Goal: Information Seeking & Learning: Learn about a topic

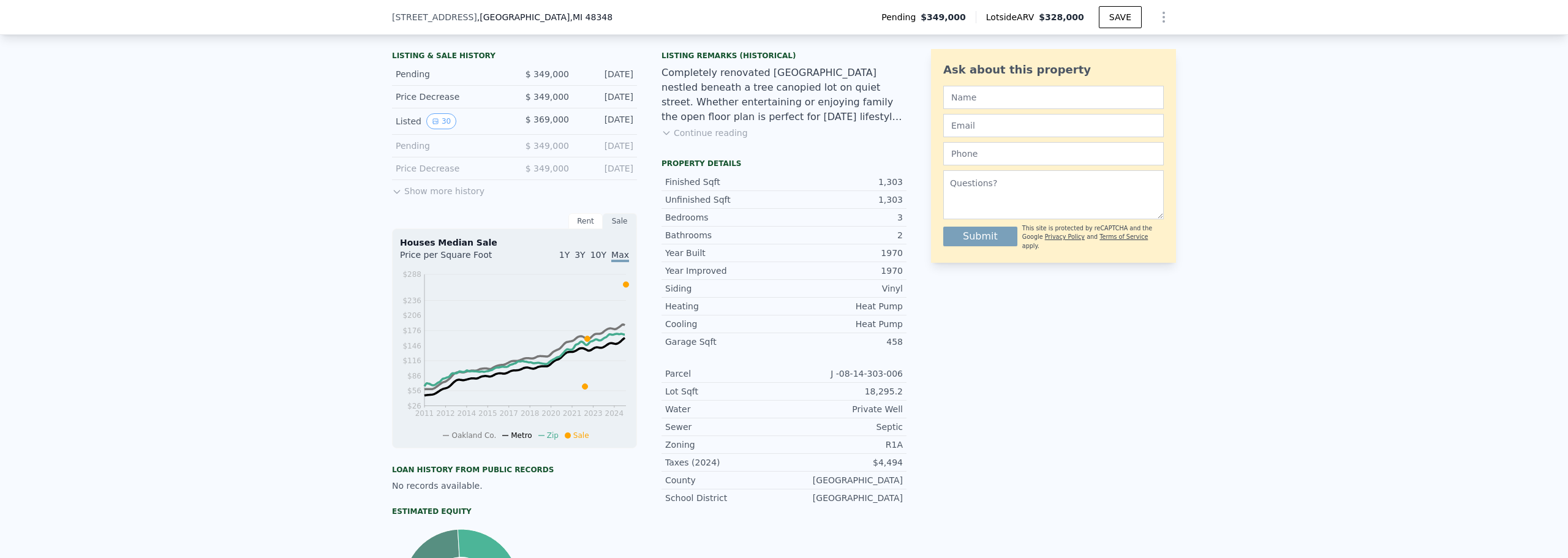
scroll to position [240, 0]
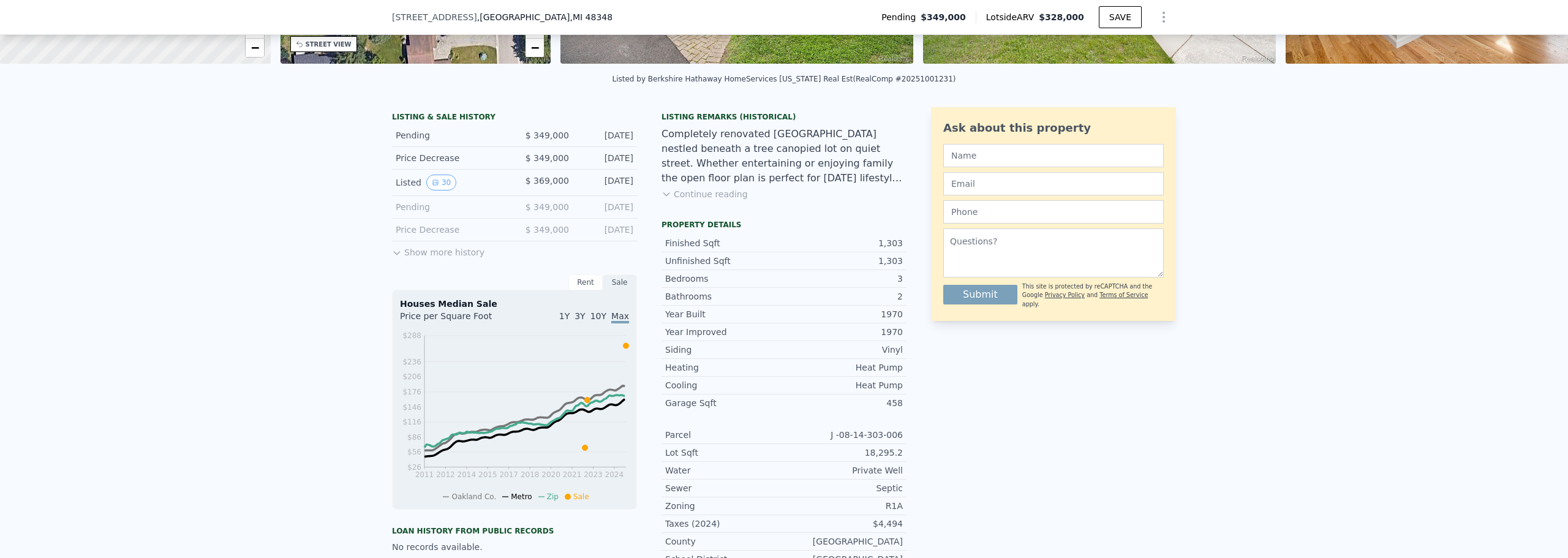
click at [411, 259] on button "Show more history" at bounding box center [438, 250] width 92 height 17
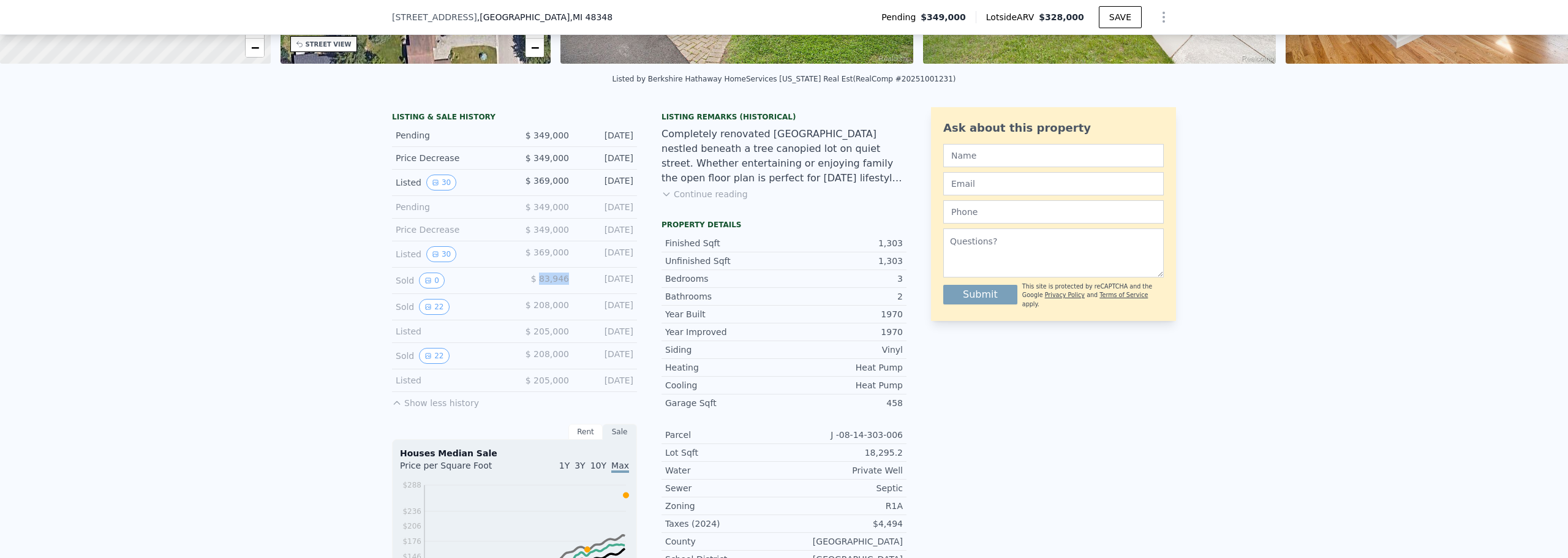
drag, startPoint x: 564, startPoint y: 289, endPoint x: 539, endPoint y: 288, distance: 25.0
click at [539, 284] on span "$ 83,946" at bounding box center [549, 279] width 38 height 10
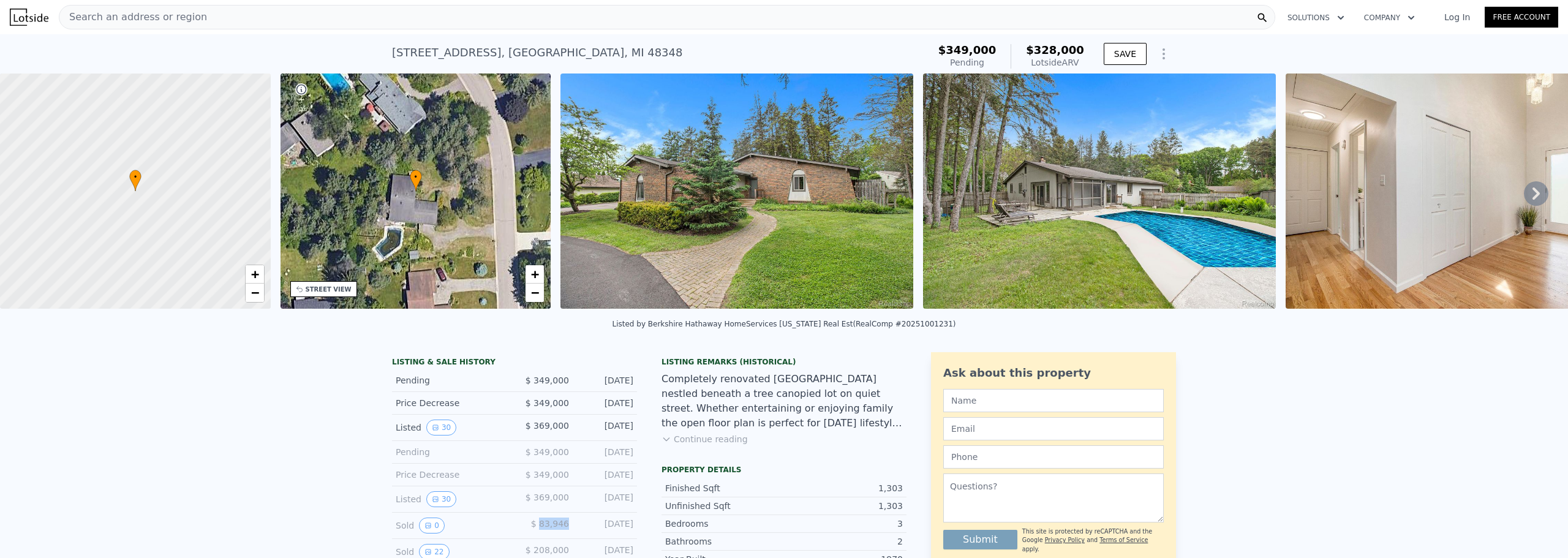
scroll to position [118, 0]
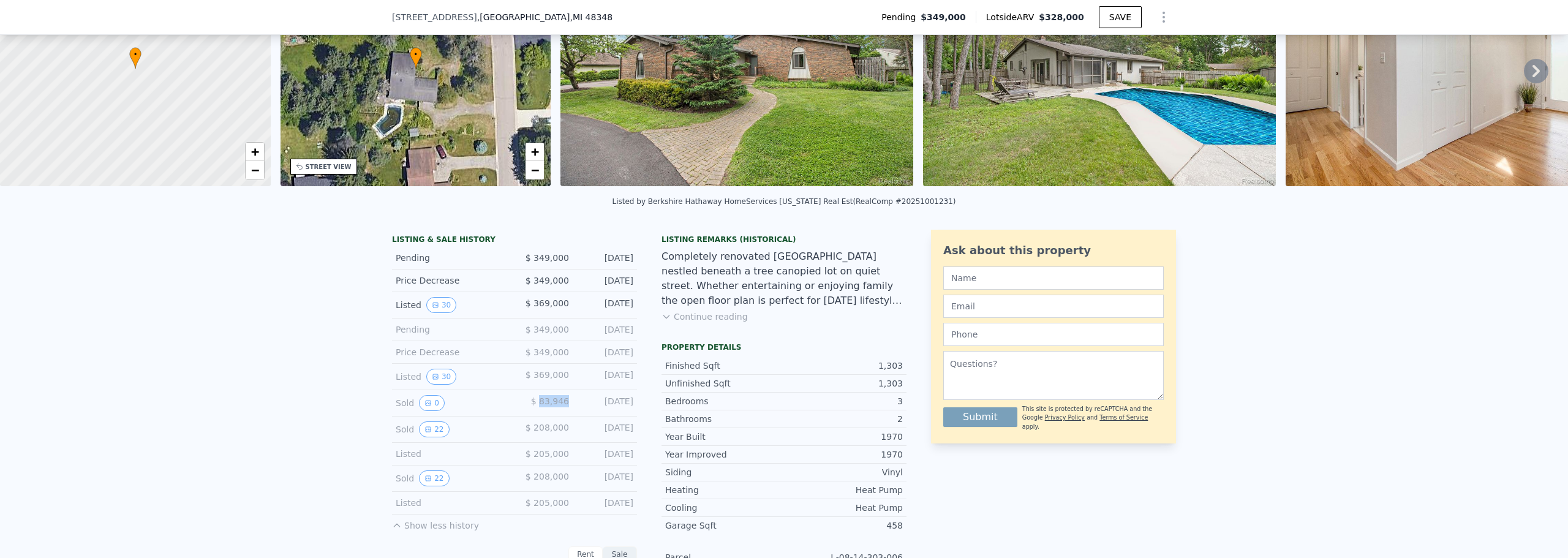
click at [564, 406] on span "$ 83,946" at bounding box center [549, 401] width 38 height 10
click at [522, 411] on div "$ 83,946" at bounding box center [542, 403] width 54 height 16
drag, startPoint x: 627, startPoint y: 412, endPoint x: 539, endPoint y: 414, distance: 88.0
click at [539, 414] on div "Sold 0 $ 83,946 [DATE]" at bounding box center [515, 403] width 245 height 26
click at [563, 406] on span "$ 83,946" at bounding box center [549, 401] width 38 height 10
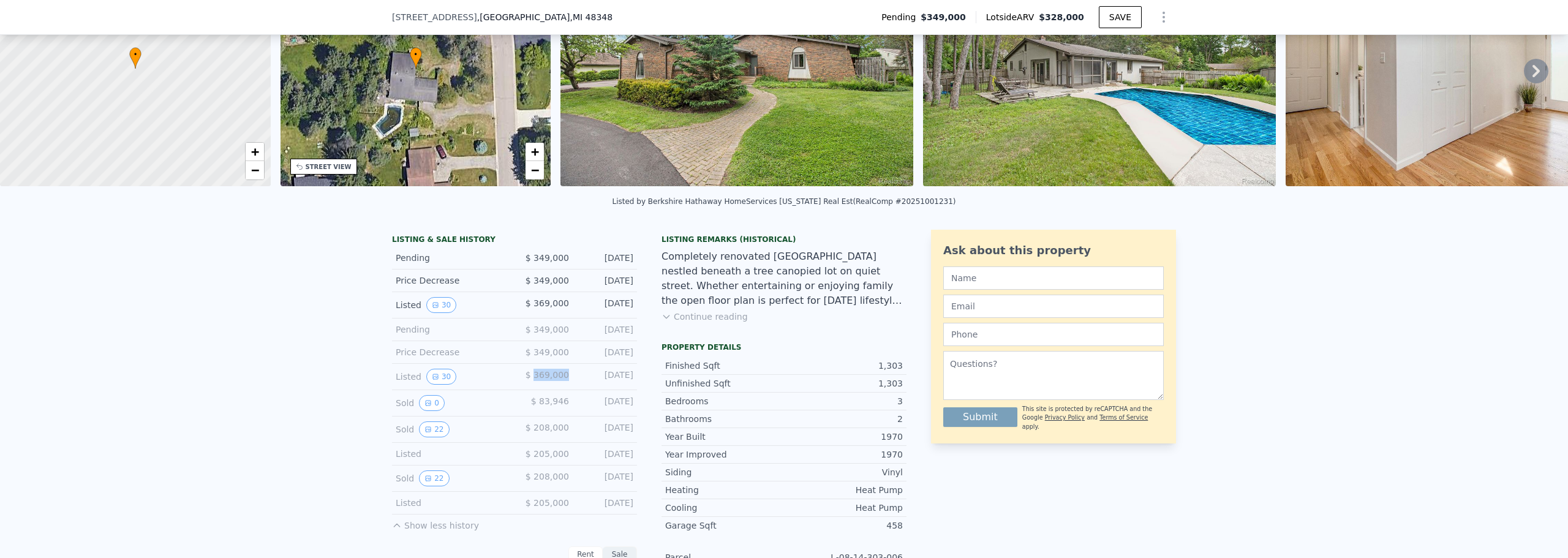
drag, startPoint x: 566, startPoint y: 385, endPoint x: 535, endPoint y: 388, distance: 31.1
click at [535, 388] on div "Listed 30 $ 369,000 [DATE]" at bounding box center [515, 377] width 245 height 26
click at [566, 386] on div "Listed 30 $ 369,000 [DATE]" at bounding box center [515, 377] width 245 height 26
drag, startPoint x: 570, startPoint y: 360, endPoint x: 539, endPoint y: 362, distance: 31.1
click at [539, 362] on div "Price Decrease $ 349,000 [DATE]" at bounding box center [515, 352] width 245 height 22
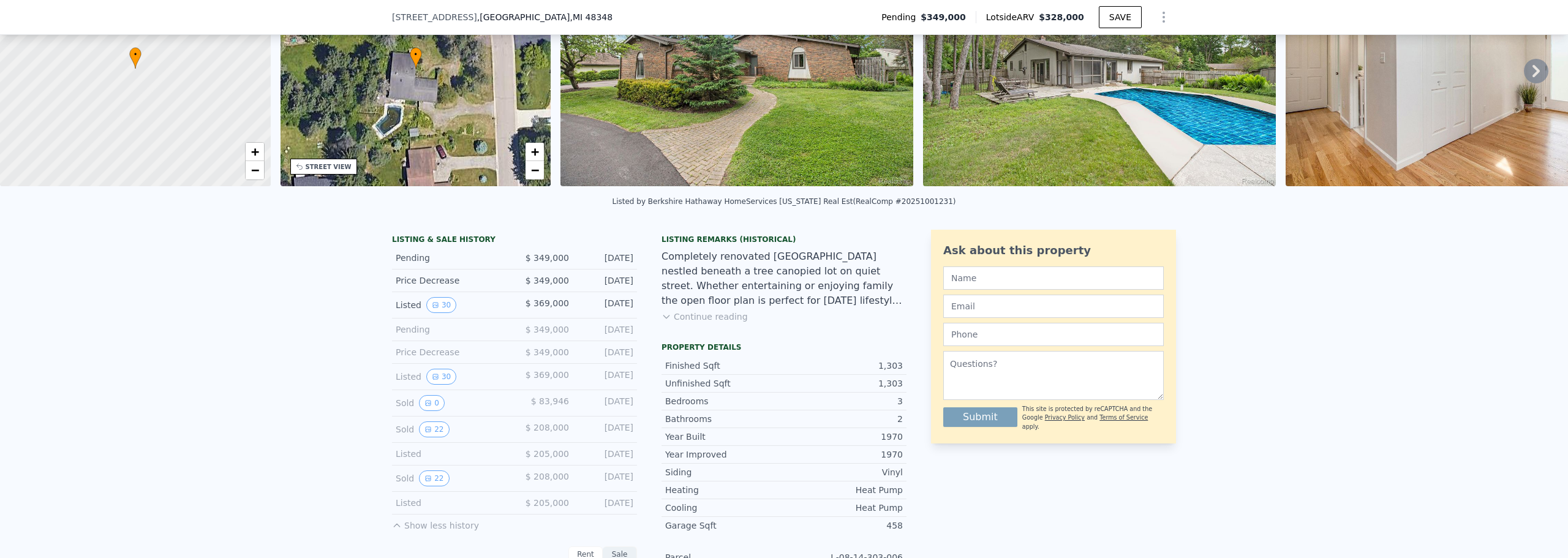
click at [602, 358] on div "[DATE]" at bounding box center [606, 352] width 54 height 13
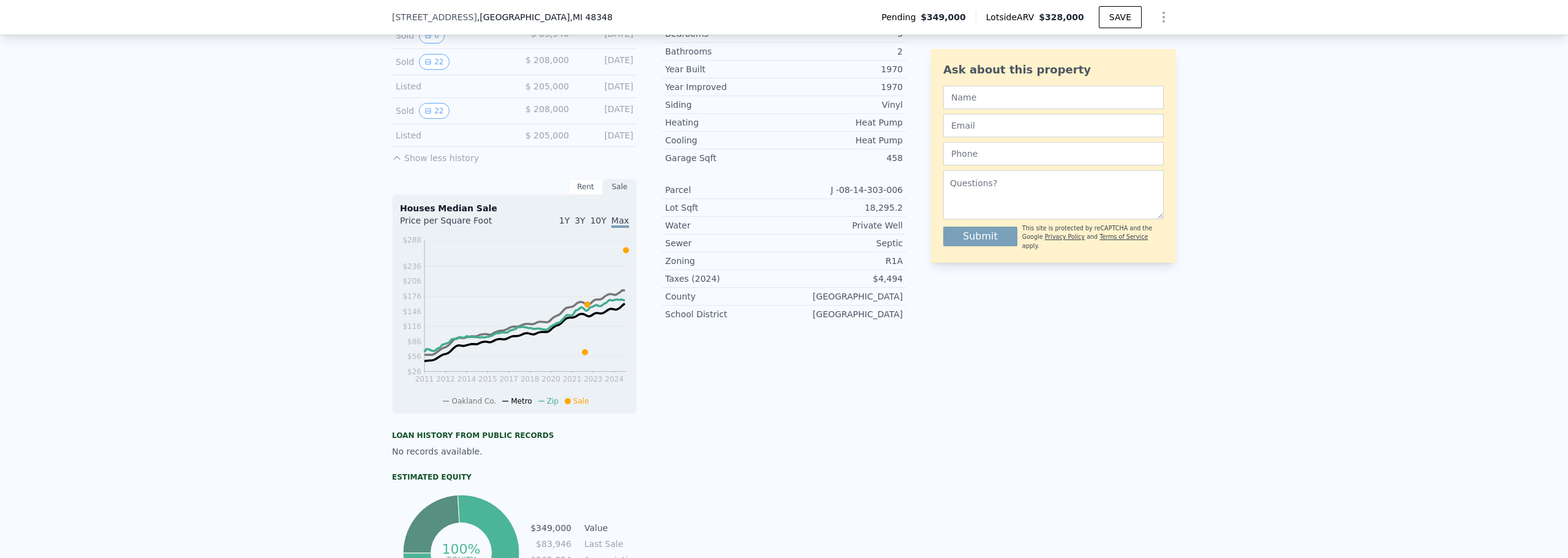
scroll to position [240, 0]
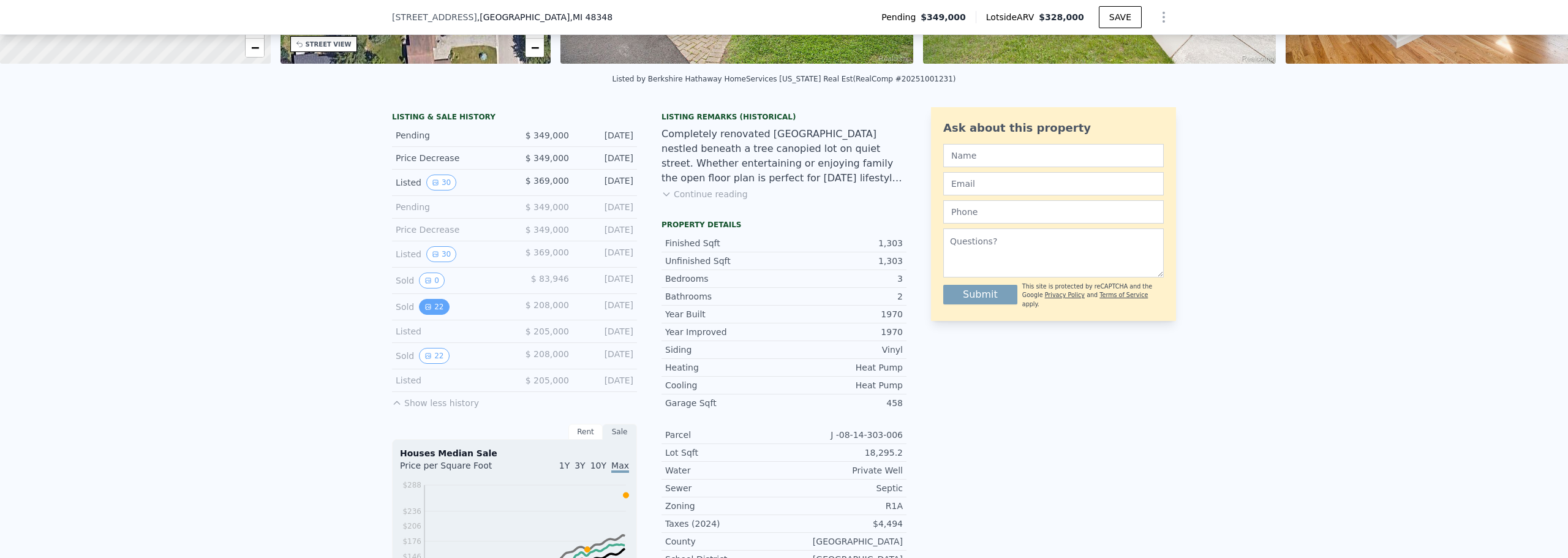
click at [430, 314] on button "22" at bounding box center [433, 307] width 30 height 16
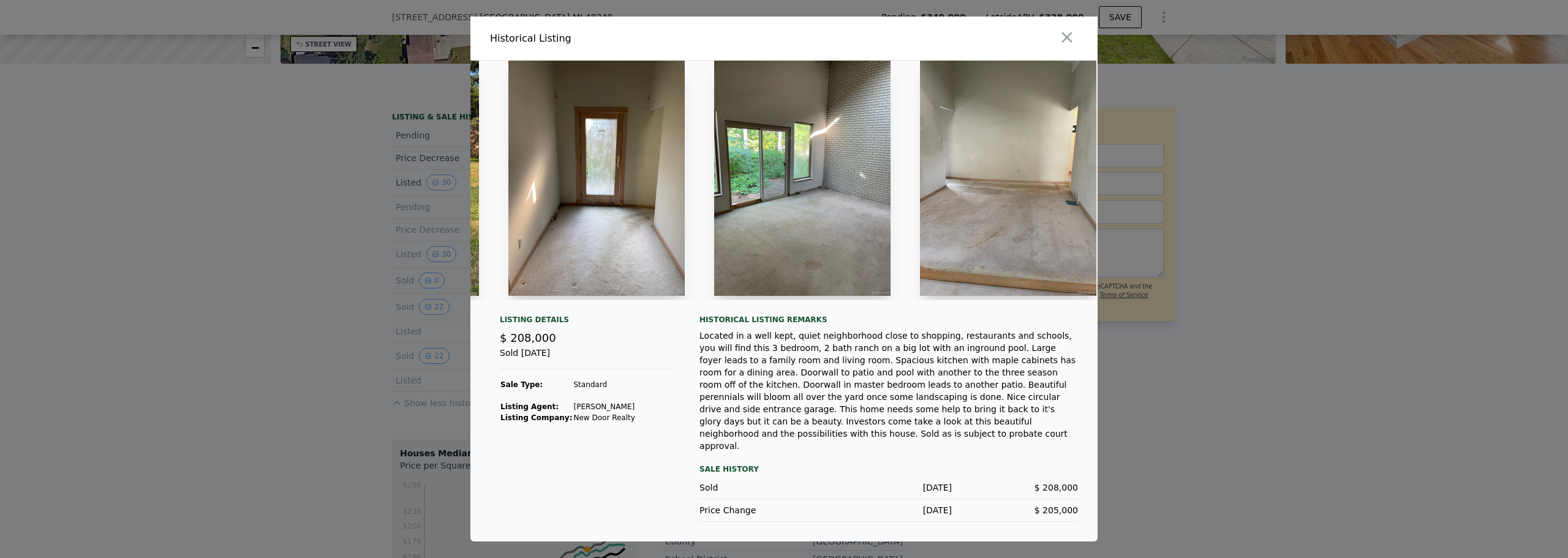
scroll to position [0, 1138]
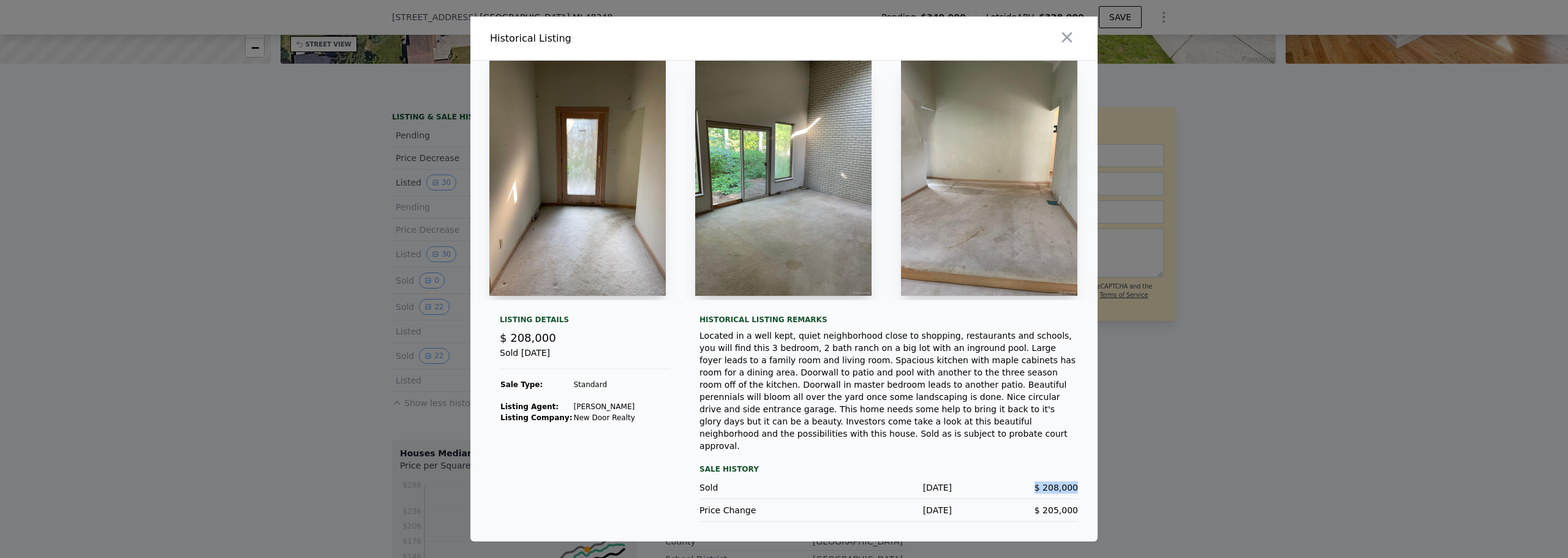
drag, startPoint x: 1046, startPoint y: 480, endPoint x: 1080, endPoint y: 478, distance: 34.1
click at [1080, 478] on div "Listing Details $ 208,000 Sold [DATE] Sale Type: Standard Listing Agent: [PERSO…" at bounding box center [784, 428] width 627 height 227
drag, startPoint x: 1110, startPoint y: 477, endPoint x: 1117, endPoint y: 477, distance: 7.0
click at [1111, 477] on div at bounding box center [784, 279] width 1568 height 558
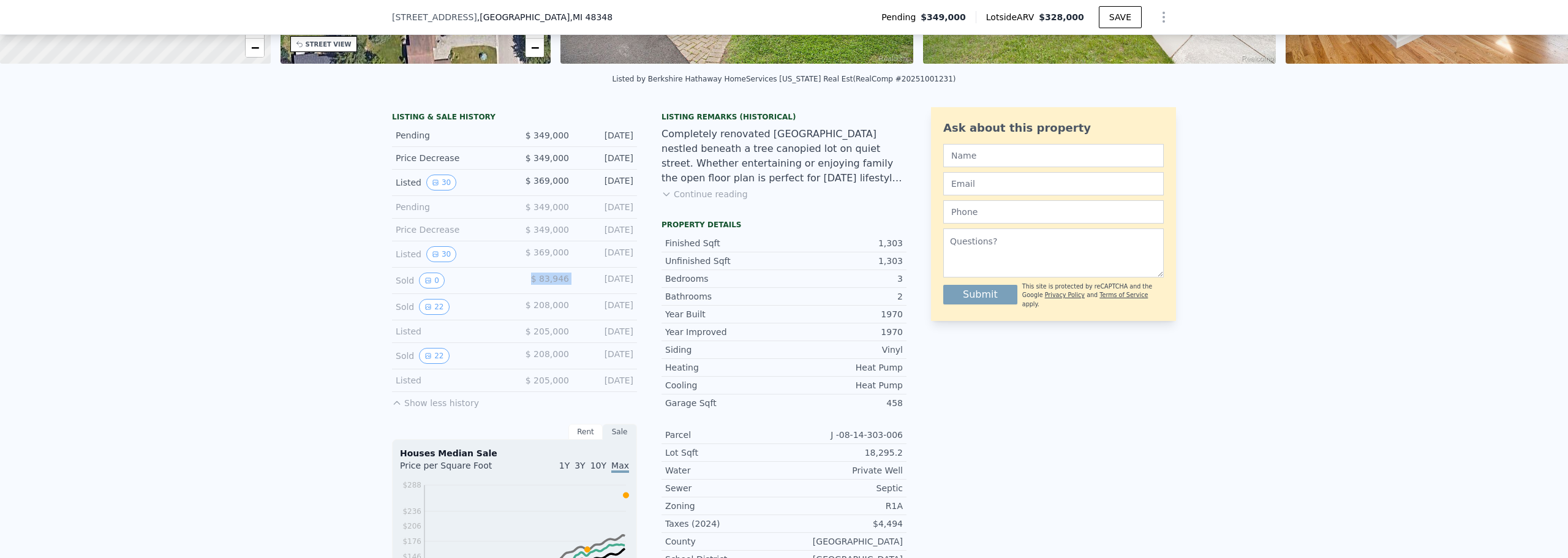
drag, startPoint x: 570, startPoint y: 288, endPoint x: 518, endPoint y: 291, distance: 52.1
click at [518, 291] on div "Sold 0 $ 83,946 [DATE]" at bounding box center [515, 280] width 245 height 26
drag, startPoint x: 570, startPoint y: 362, endPoint x: 519, endPoint y: 364, distance: 51.0
click at [519, 364] on div "Sold 22 $ 208,000 [DATE]" at bounding box center [515, 356] width 245 height 26
drag, startPoint x: 571, startPoint y: 317, endPoint x: 515, endPoint y: 312, distance: 56.2
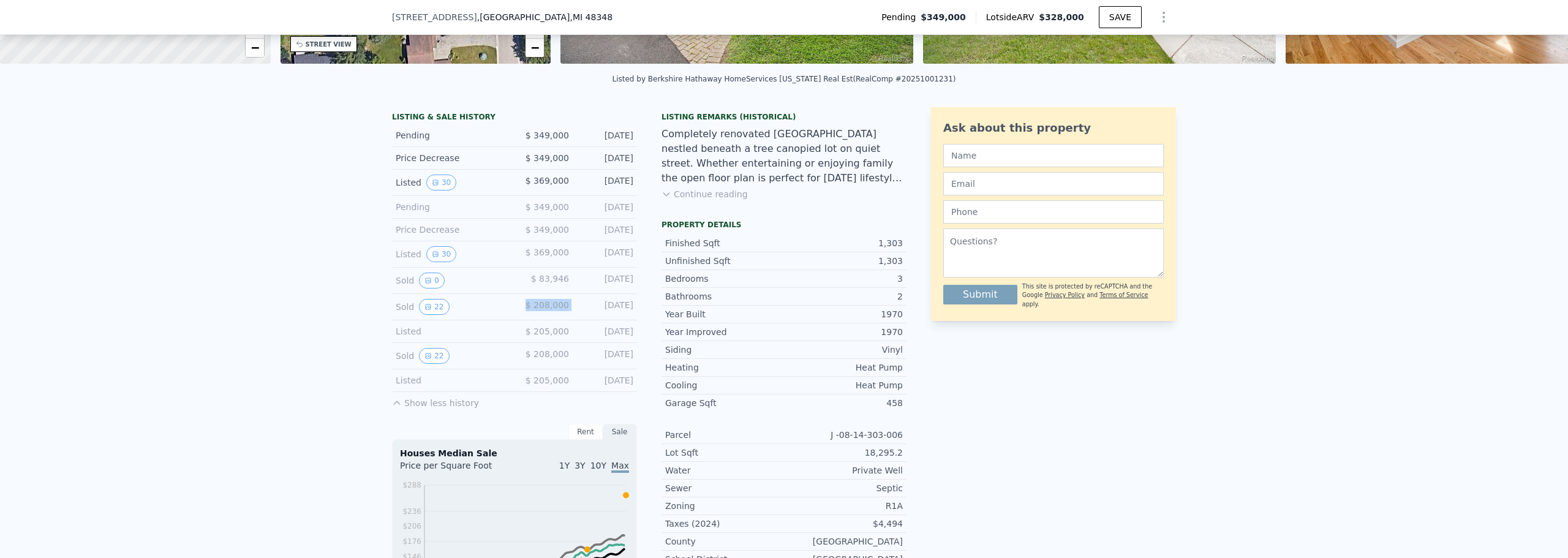
click at [515, 312] on div "Sold 22 $ 208,000 [DATE]" at bounding box center [515, 306] width 245 height 26
drag, startPoint x: 568, startPoint y: 289, endPoint x: 527, endPoint y: 291, distance: 41.0
click at [527, 291] on div "Sold 0 $ 83,946 [DATE]" at bounding box center [515, 280] width 245 height 26
drag, startPoint x: 570, startPoint y: 316, endPoint x: 469, endPoint y: 317, distance: 101.0
click at [480, 312] on div "Sold 22 $ 208,000 [DATE]" at bounding box center [515, 306] width 245 height 26
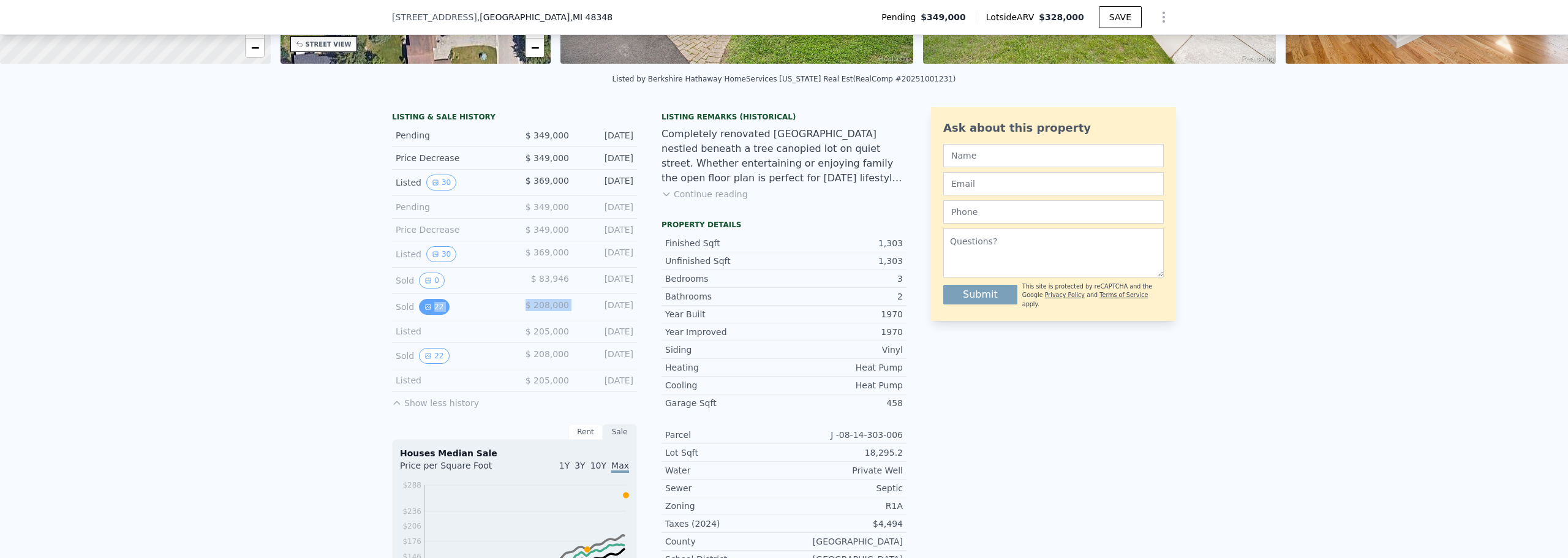
click at [434, 315] on button "22" at bounding box center [433, 307] width 30 height 16
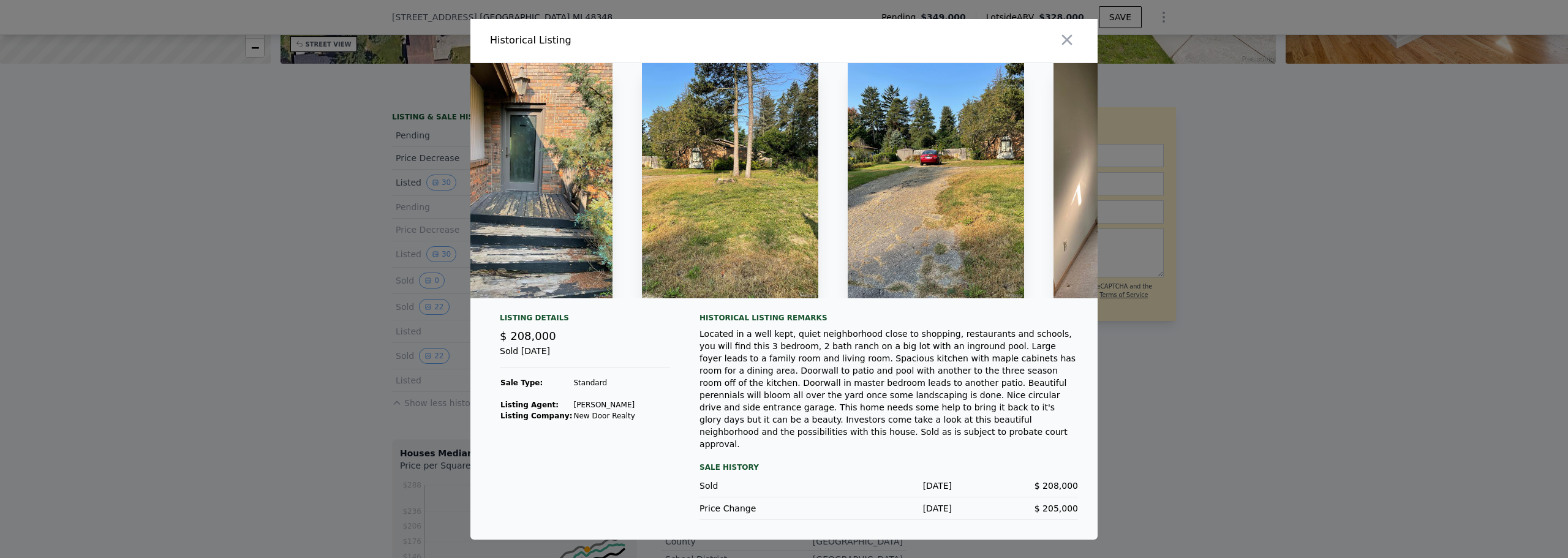
scroll to position [0, 4019]
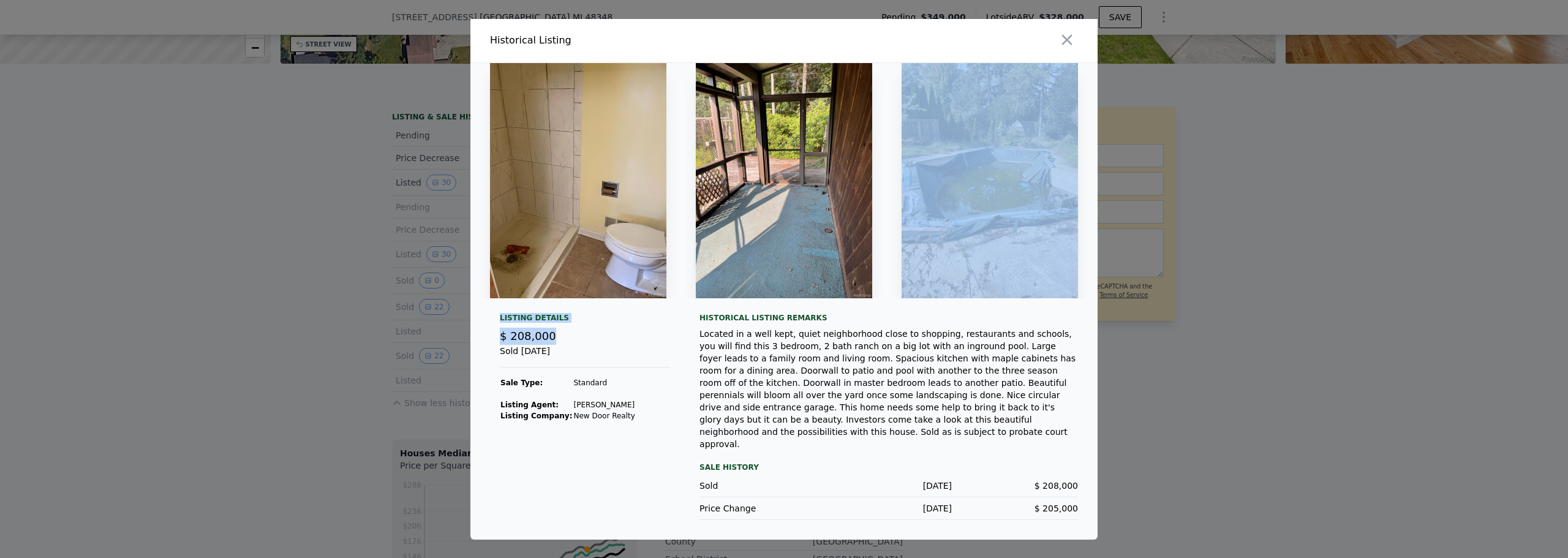
drag, startPoint x: 1028, startPoint y: 314, endPoint x: 471, endPoint y: 398, distance: 563.3
click at [489, 399] on div "Listing Details $ 208,000 Sold [DATE] Sale Type: Standard Listing Agent: [PERSO…" at bounding box center [784, 301] width 627 height 477
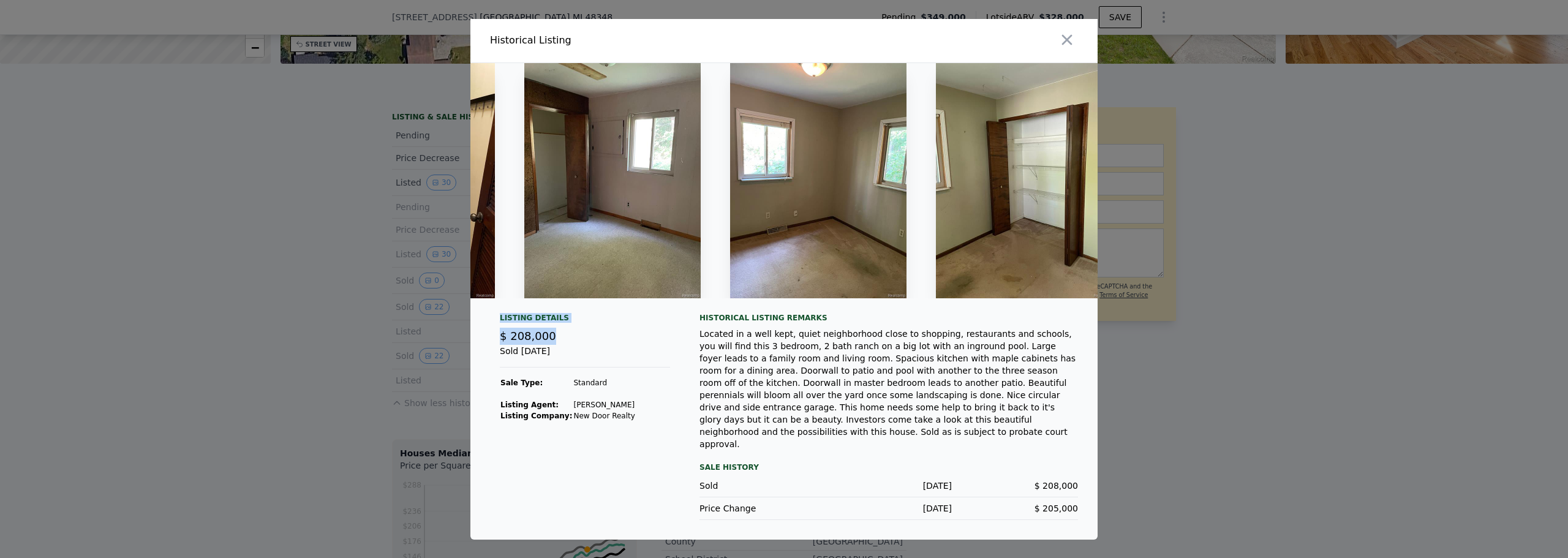
scroll to position [0, 2769]
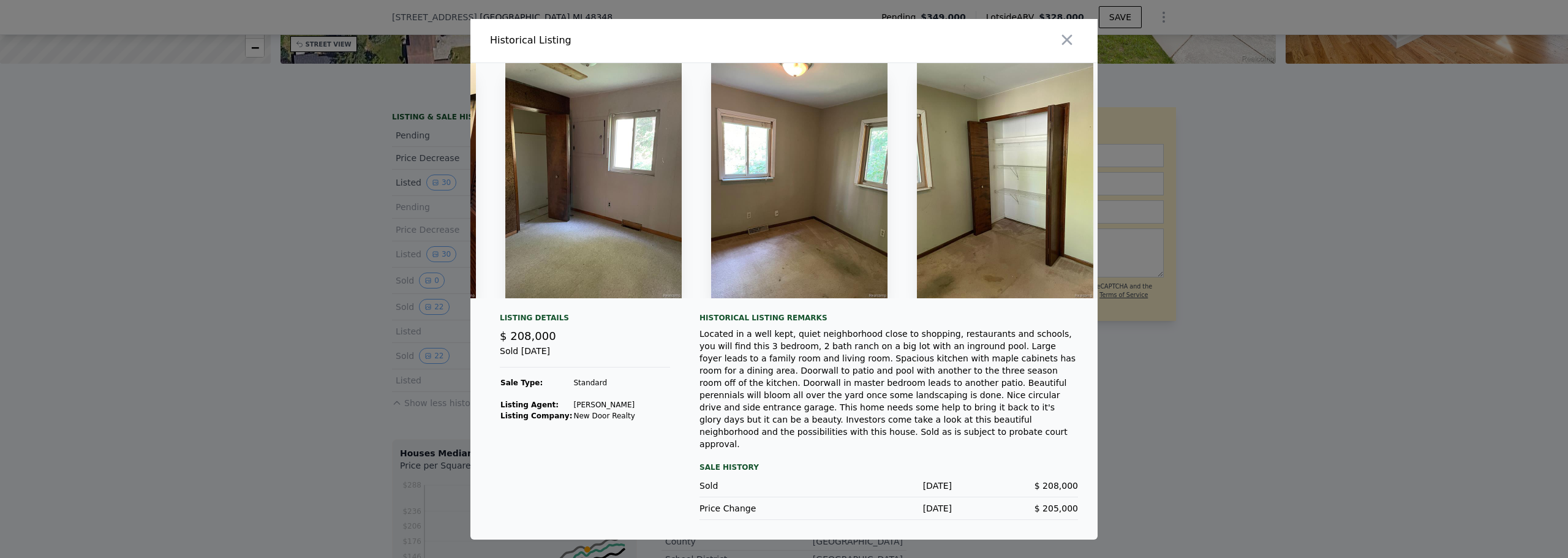
click at [1237, 311] on div at bounding box center [784, 279] width 1568 height 558
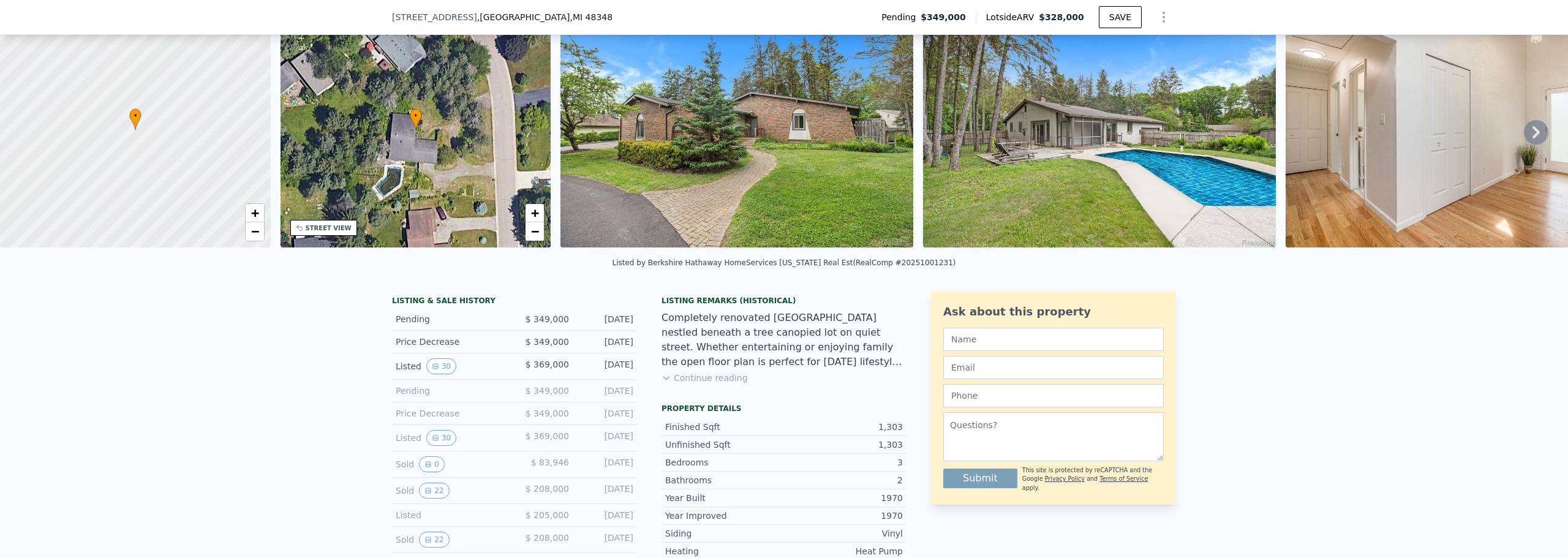
scroll to position [0, 0]
